Goal: Task Accomplishment & Management: Complete application form

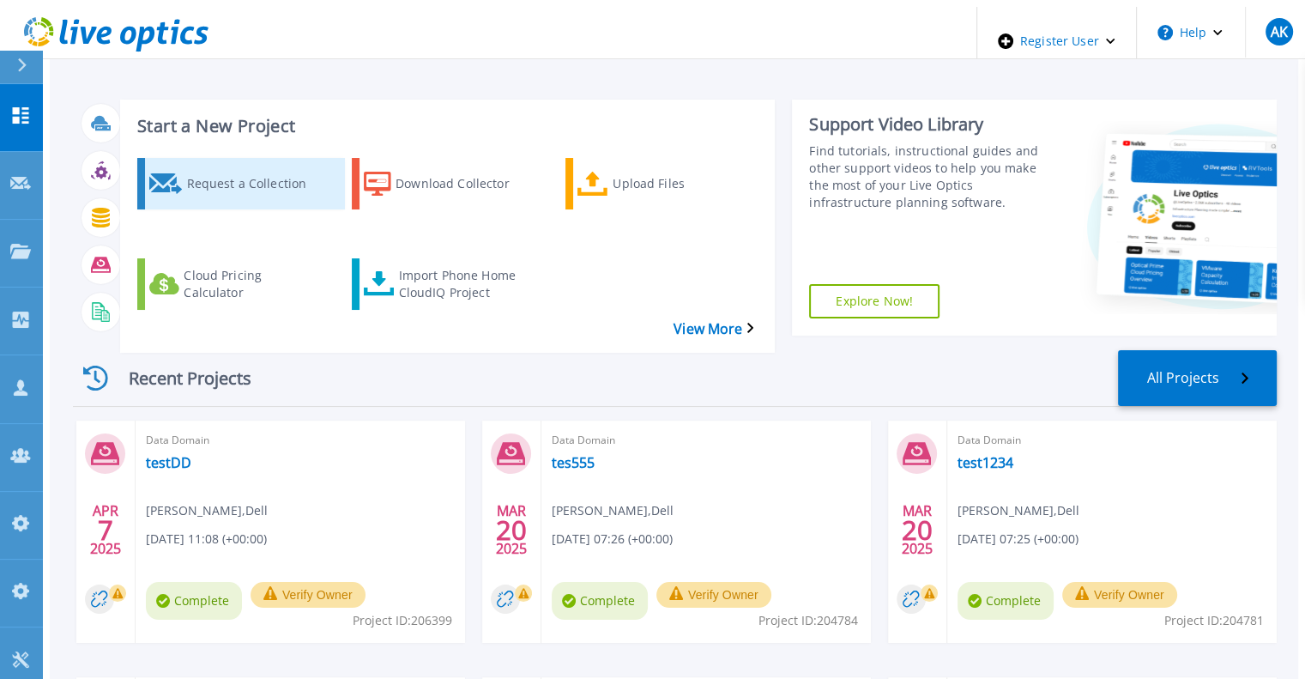
click at [203, 181] on div "Request a Collection" at bounding box center [254, 183] width 137 height 43
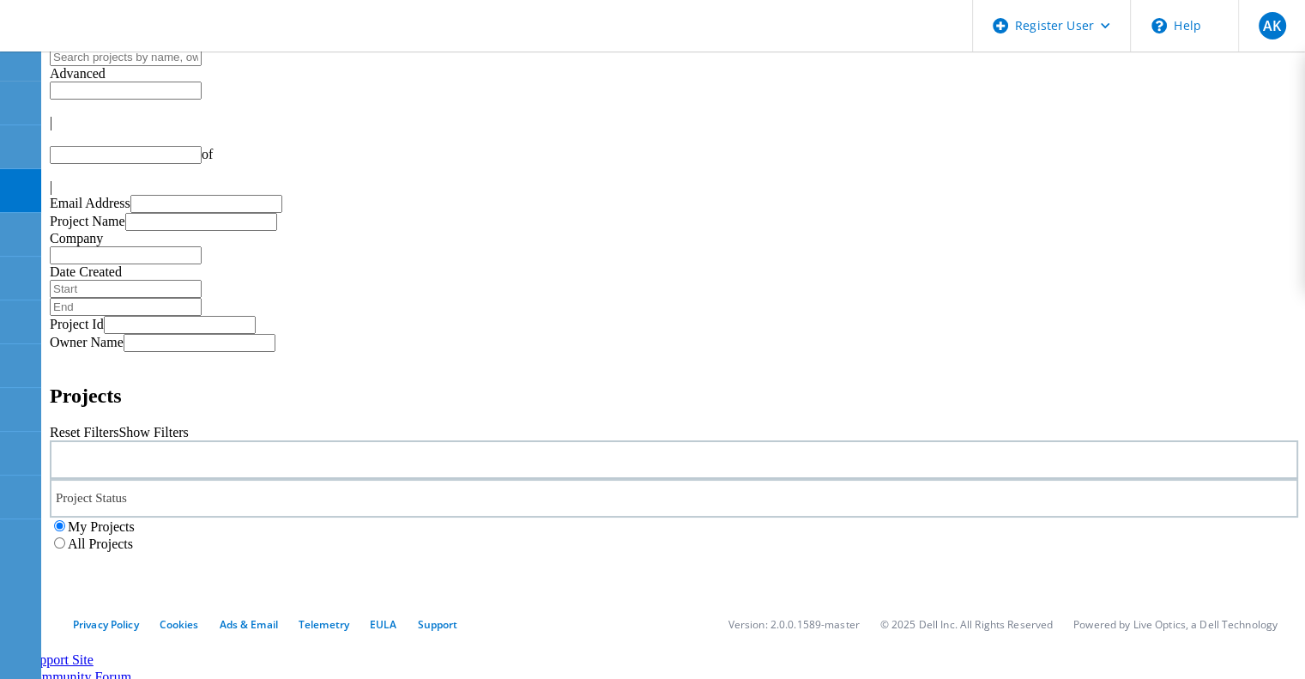
type input "1"
